Goal: Transaction & Acquisition: Subscribe to service/newsletter

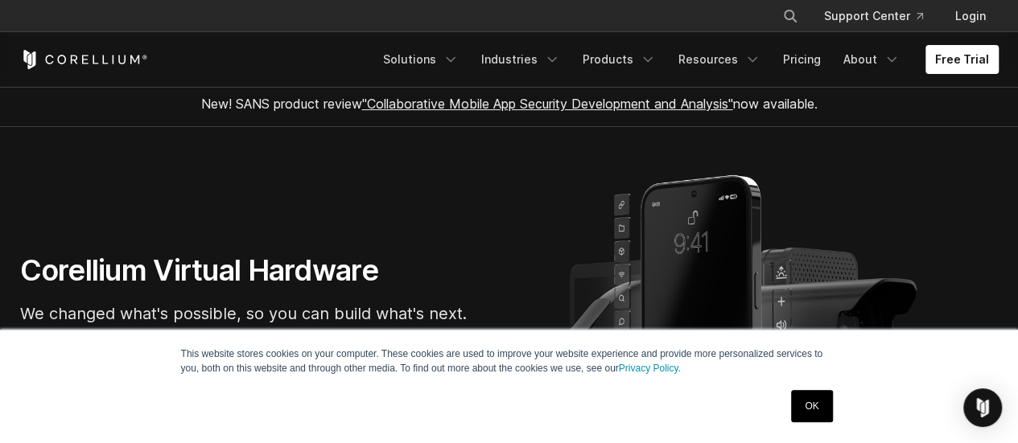
scroll to position [161, 0]
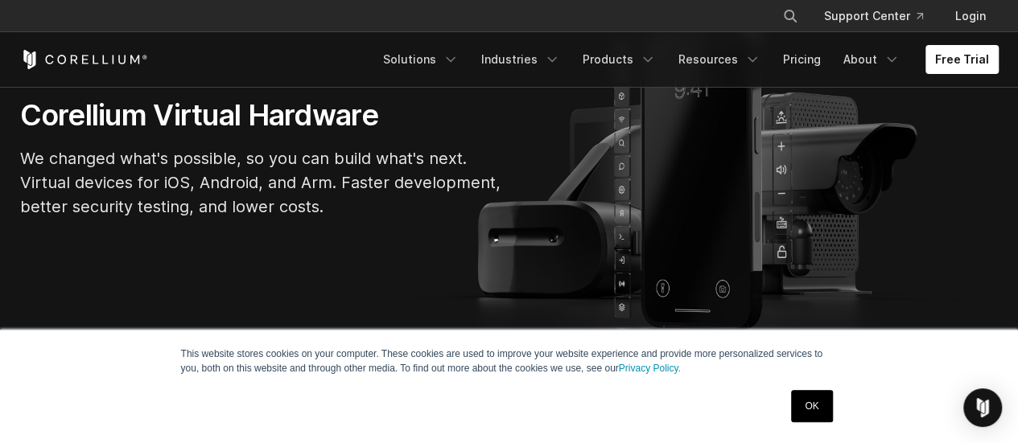
click at [809, 403] on link "OK" at bounding box center [811, 406] width 41 height 32
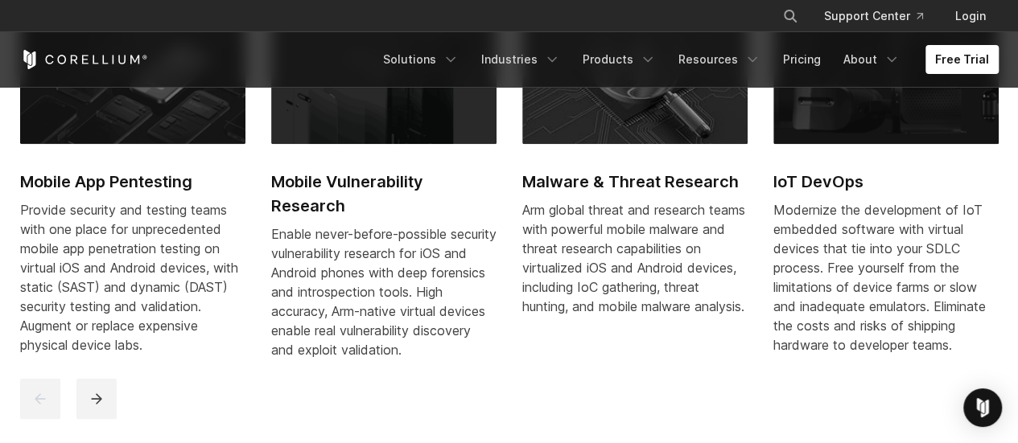
scroll to position [805, 0]
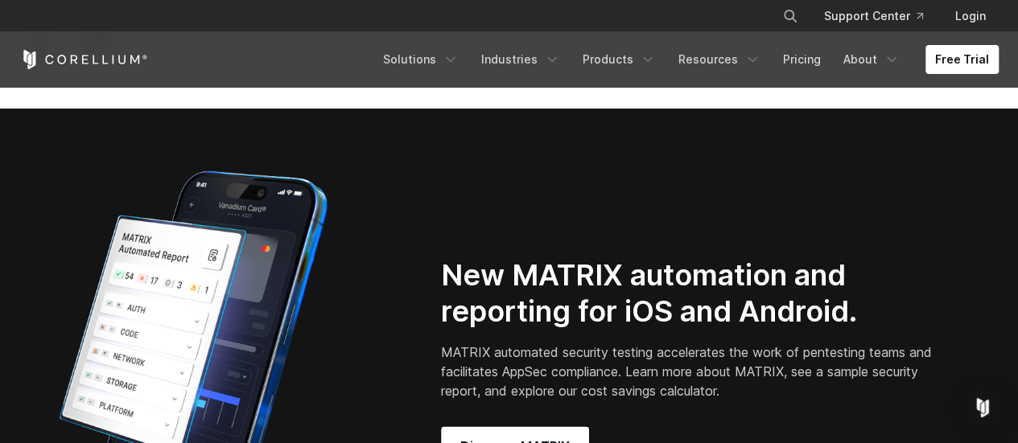
scroll to position [965, 0]
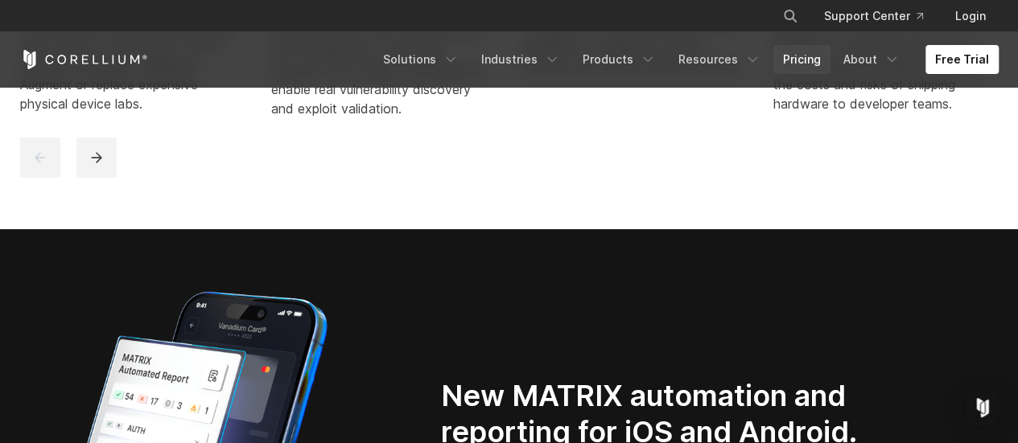
click at [806, 56] on link "Pricing" at bounding box center [801, 59] width 57 height 29
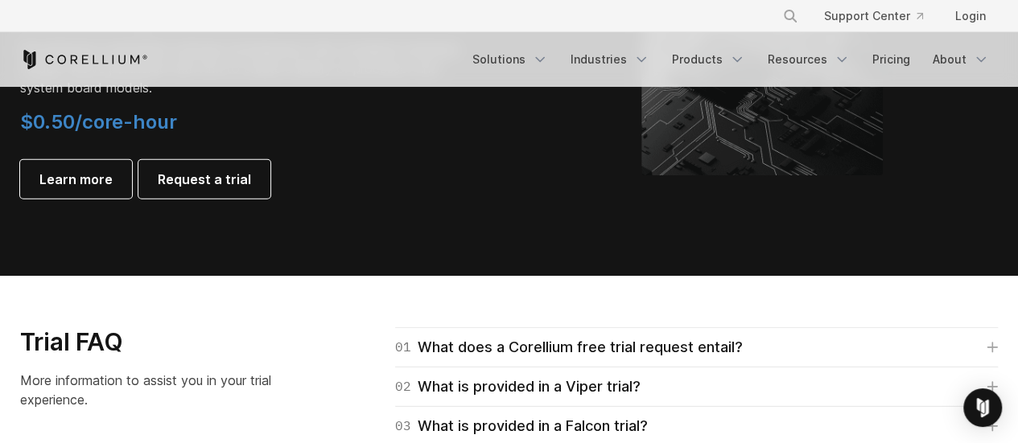
scroll to position [1931, 0]
